Goal: Communication & Community: Answer question/provide support

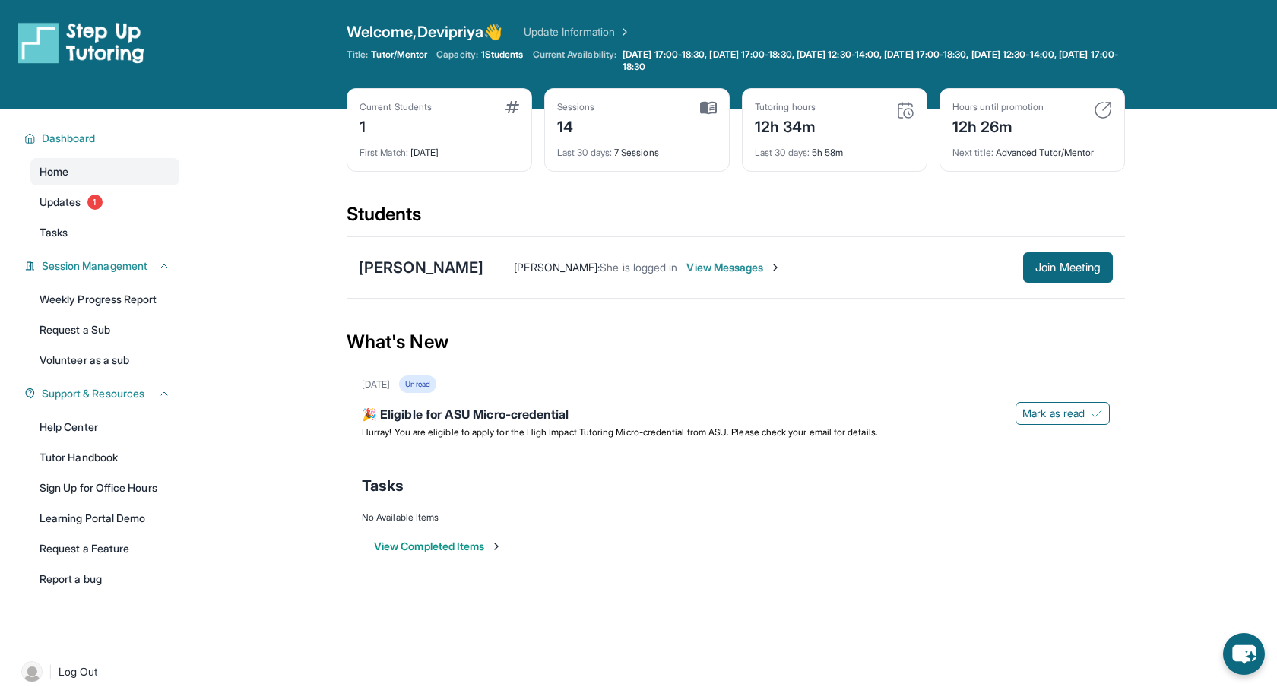
click at [689, 269] on span "View Messages" at bounding box center [733, 267] width 95 height 15
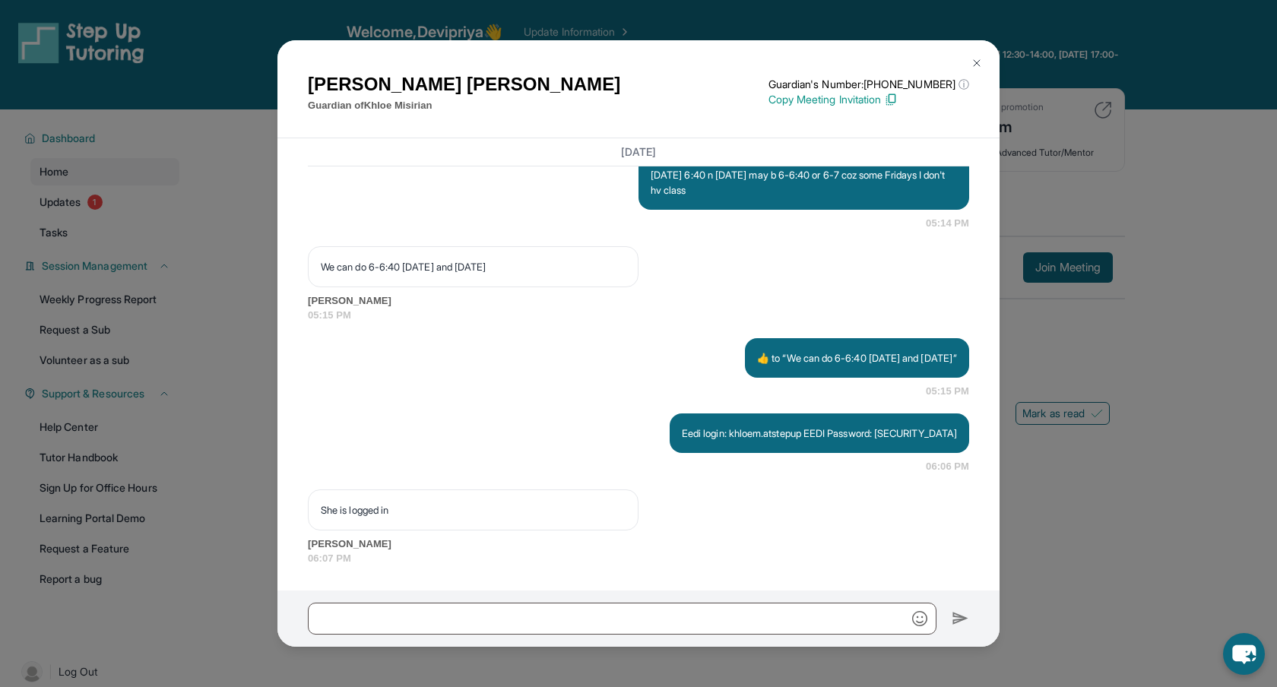
scroll to position [19212, 0]
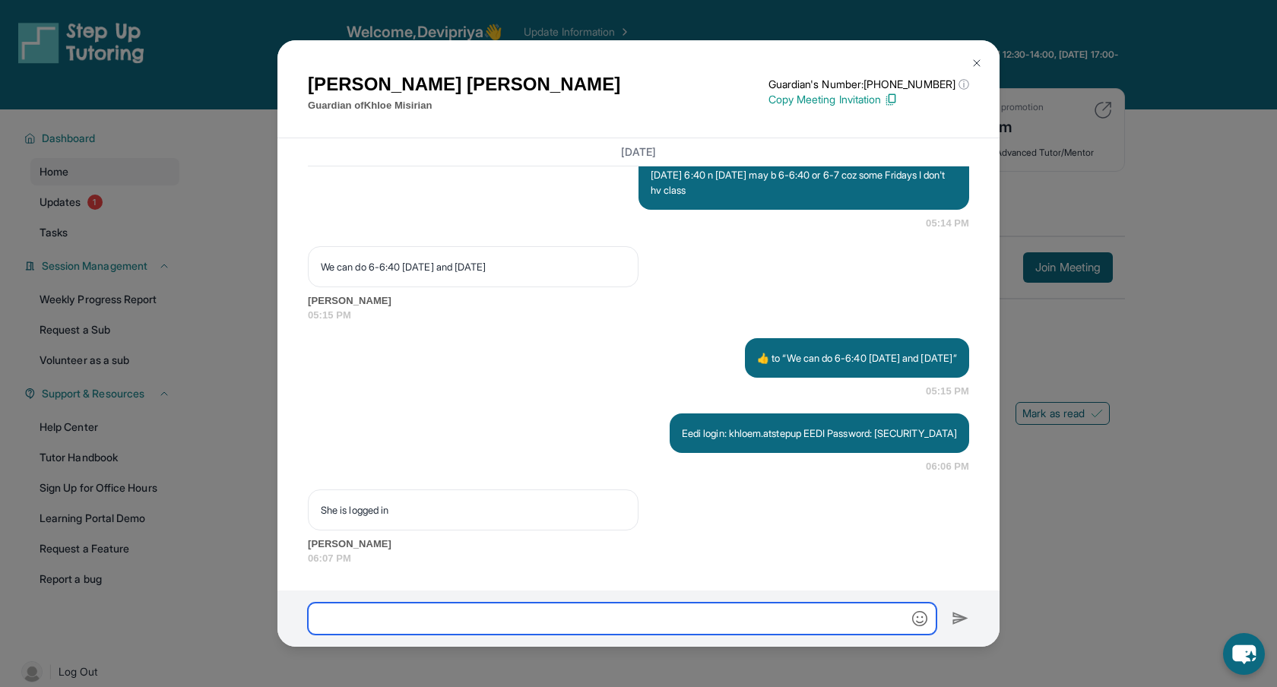
click at [427, 621] on input "text" at bounding box center [622, 619] width 628 height 32
type input "**********"
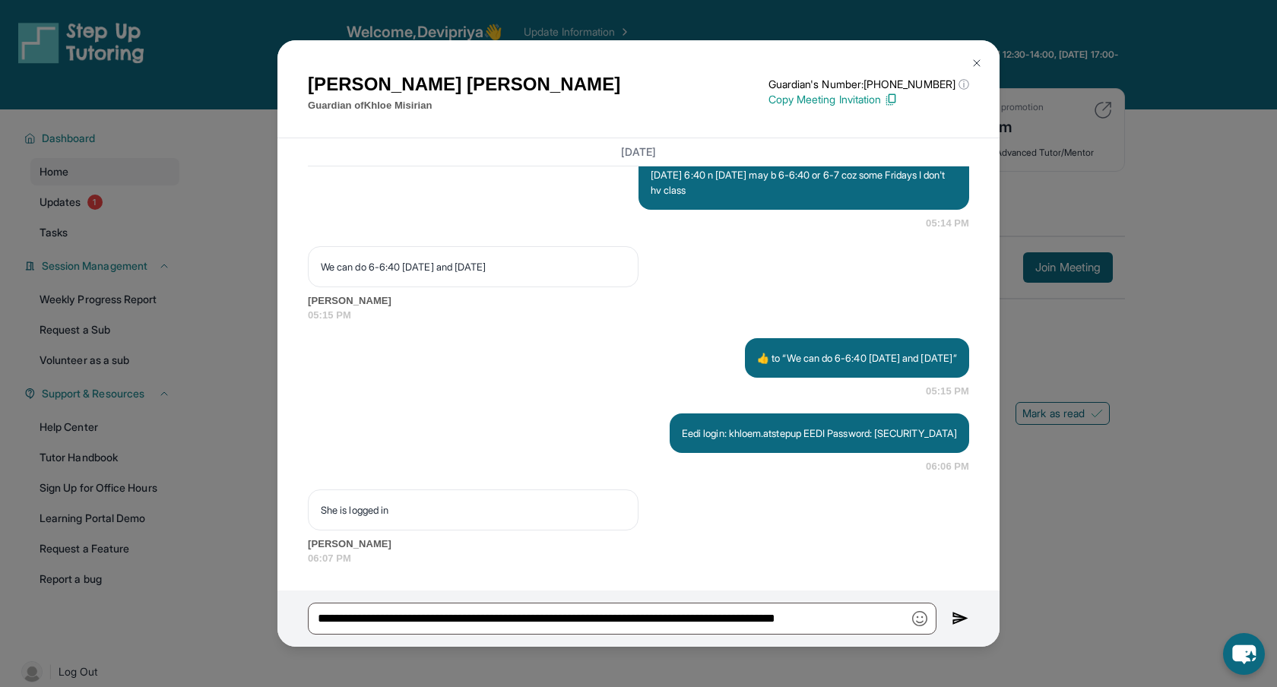
click at [957, 616] on img at bounding box center [959, 618] width 17 height 18
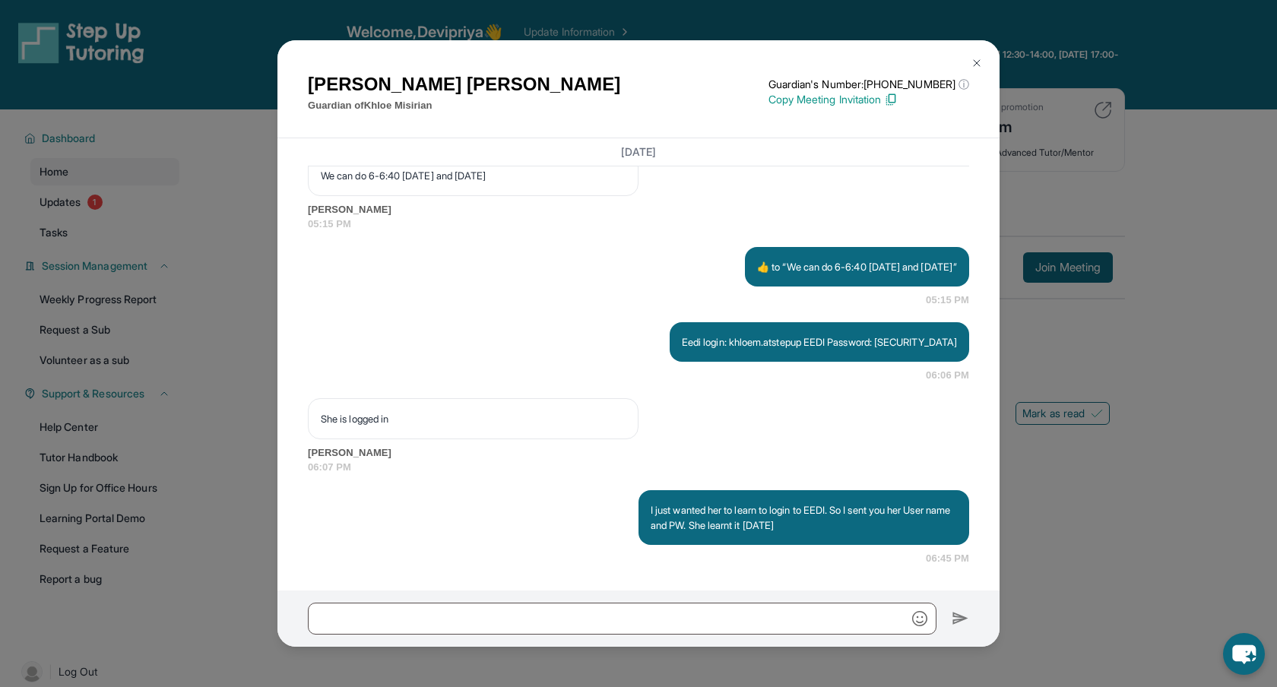
scroll to position [19303, 0]
click at [905, 427] on div "She is logged in [PERSON_NAME] 06:07 PM" at bounding box center [638, 436] width 661 height 77
click at [976, 65] on img at bounding box center [976, 63] width 12 height 12
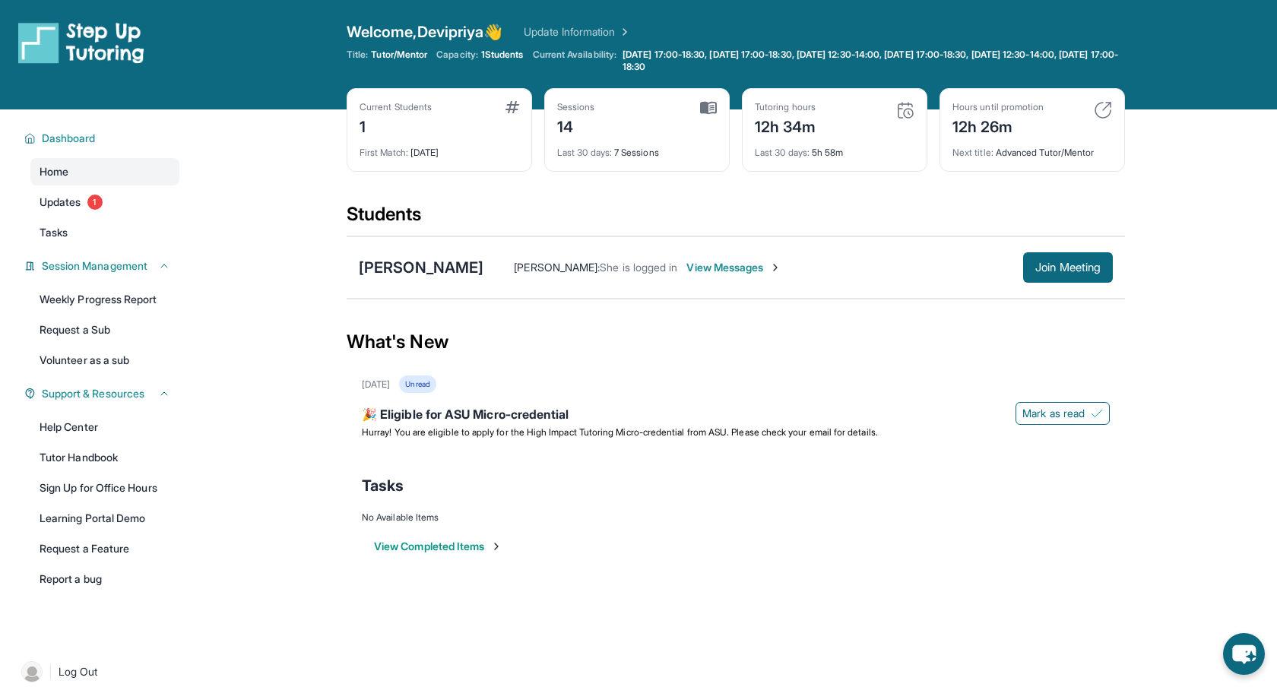
click at [1206, 333] on main "Current Students 1 First Match : [DATE] Sessions 14 Last 30 days : 7 Sessions T…" at bounding box center [736, 349] width 1082 height 481
click at [1227, 68] on div "Open sidebar Welcome, Devipriya 👋 Update Information Title: Tutor/Mentor Capaci…" at bounding box center [638, 54] width 1277 height 109
